Goal: Task Accomplishment & Management: Use online tool/utility

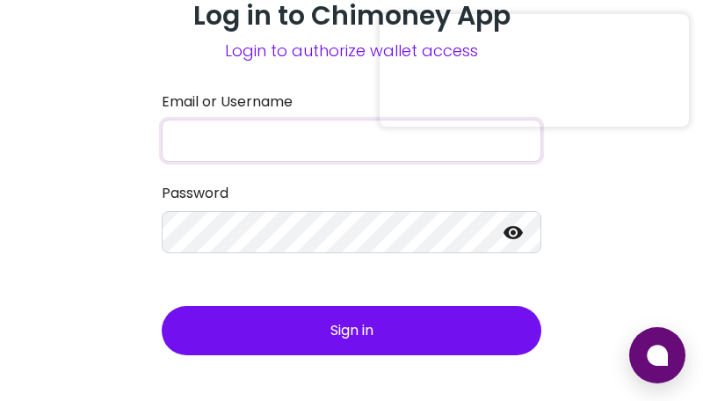
click at [257, 121] on input "Email or Username" at bounding box center [352, 140] width 380 height 42
click at [333, 134] on input "Email or Username" at bounding box center [352, 140] width 380 height 42
paste input "[EMAIL_ADDRESS][DOMAIN_NAME]"
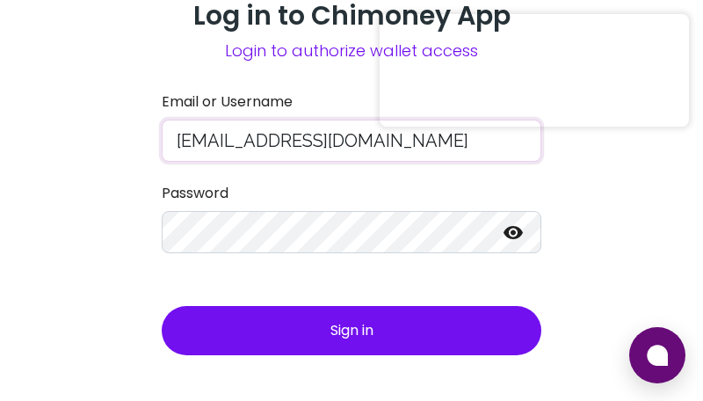
type input "[EMAIL_ADDRESS][DOMAIN_NAME]"
click at [213, 316] on button "Sign in" at bounding box center [352, 330] width 380 height 49
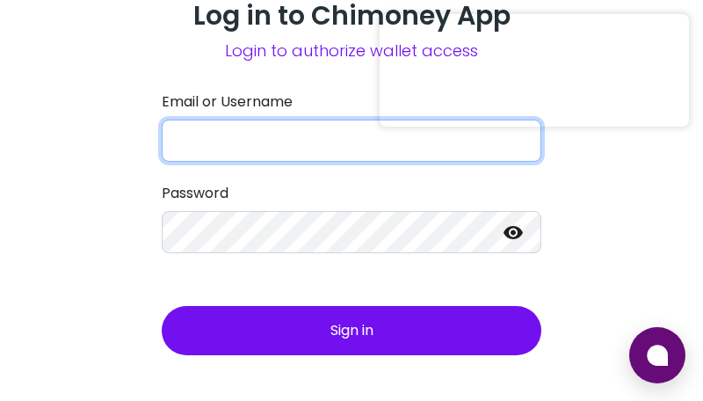
click at [302, 148] on input "Email or Username" at bounding box center [352, 140] width 380 height 42
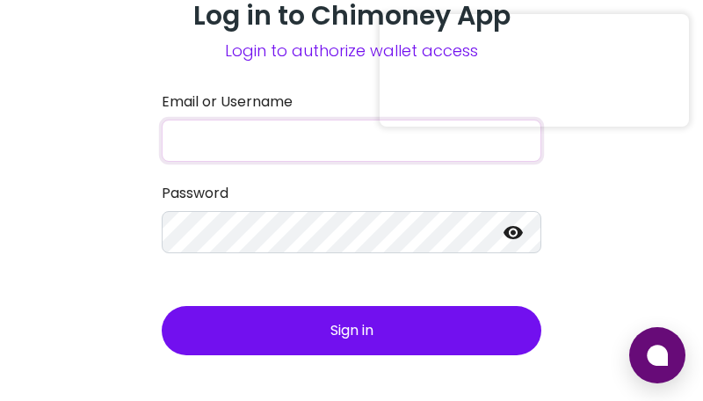
paste input "[EMAIL_ADDRESS][DOMAIN_NAME]"
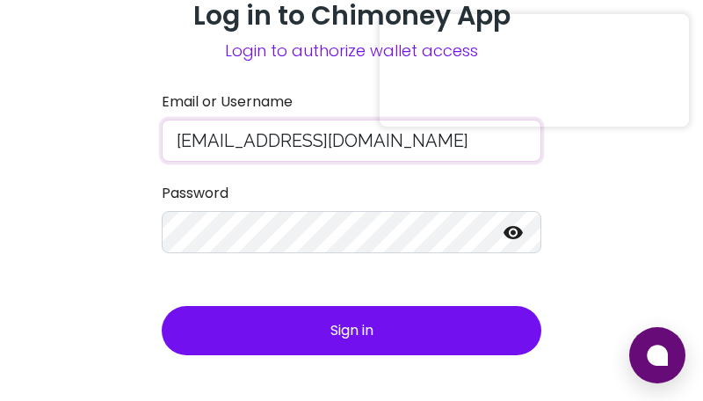
type input "[EMAIL_ADDRESS][DOMAIN_NAME]"
click at [197, 333] on button "Sign in" at bounding box center [352, 330] width 380 height 49
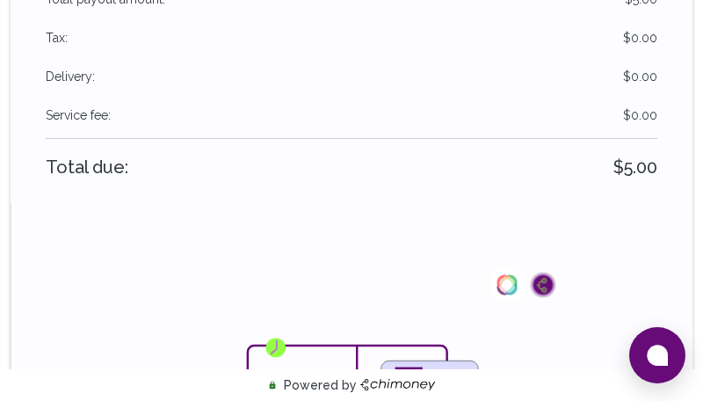
scroll to position [498, 0]
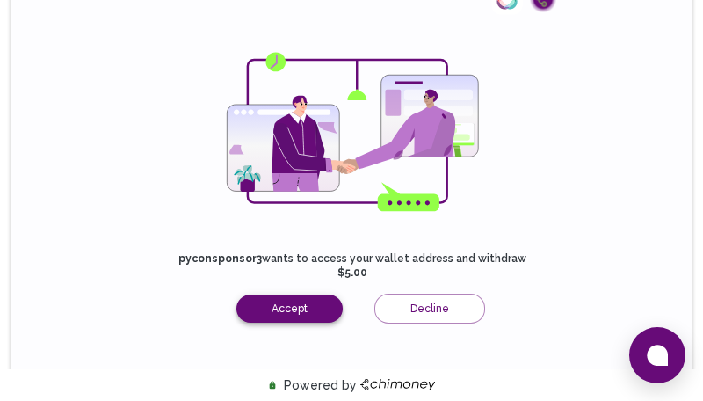
click at [265, 294] on button "Accept" at bounding box center [289, 308] width 106 height 28
